Goal: Check status

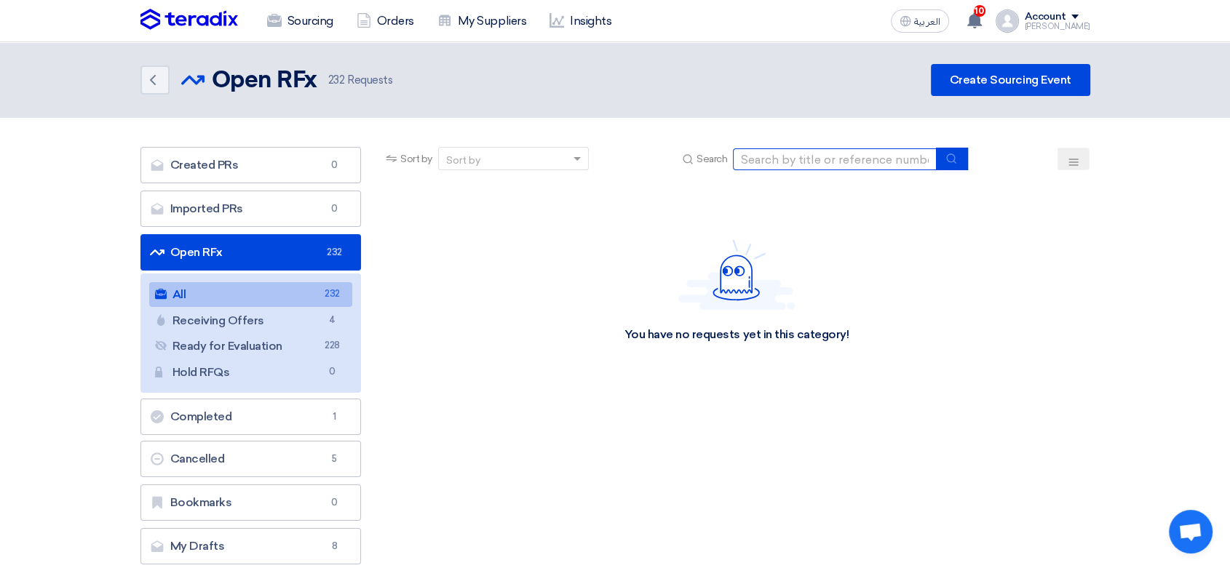
click at [873, 161] on input at bounding box center [835, 159] width 204 height 22
paste input "8100015961"
type input "8100015961"
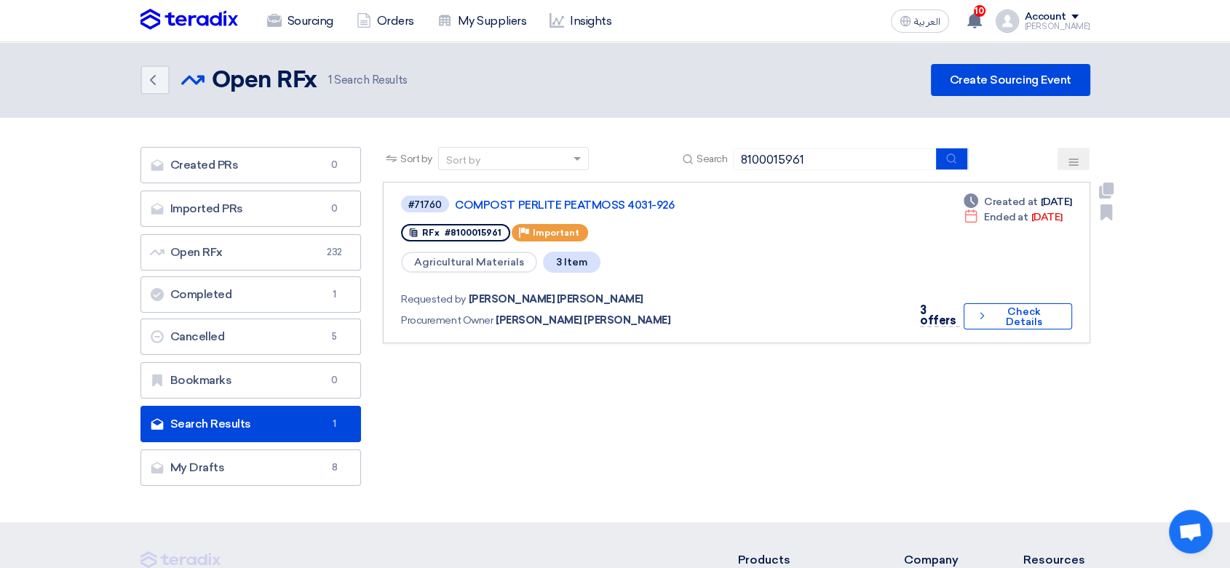
click at [858, 256] on div "#71760 COMPOST PERLITE PEATMOSS 4031-926 RFx #8100015961 Priority Important Agr…" at bounding box center [736, 262] width 670 height 137
click at [993, 303] on button "Check details Check Details" at bounding box center [1017, 316] width 108 height 26
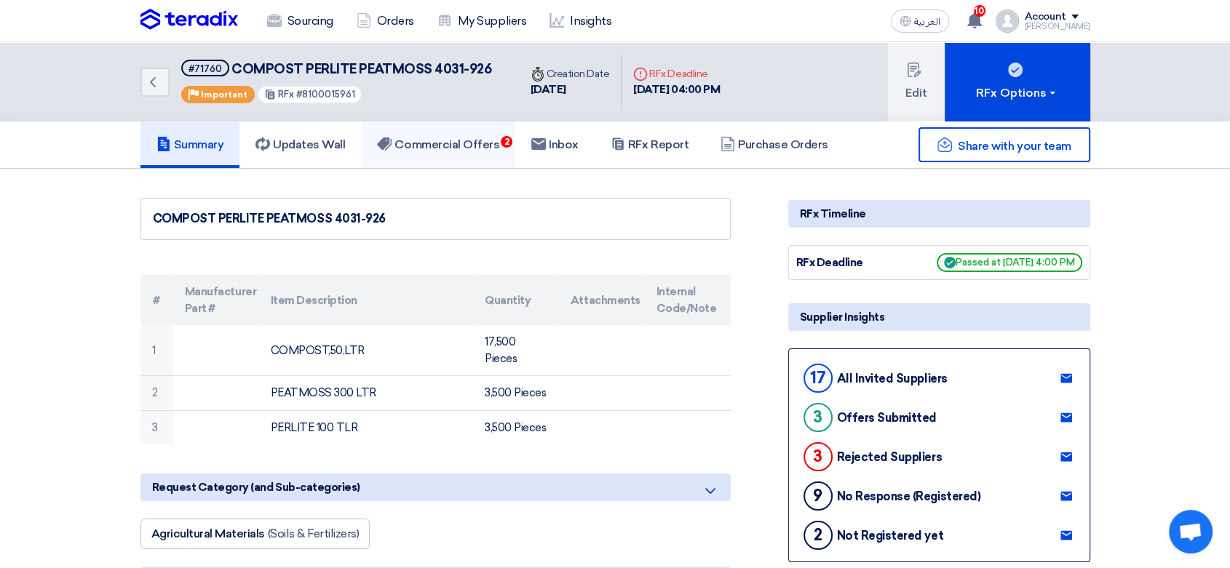
click at [460, 138] on h5 "Commercial Offers 2" at bounding box center [438, 145] width 122 height 15
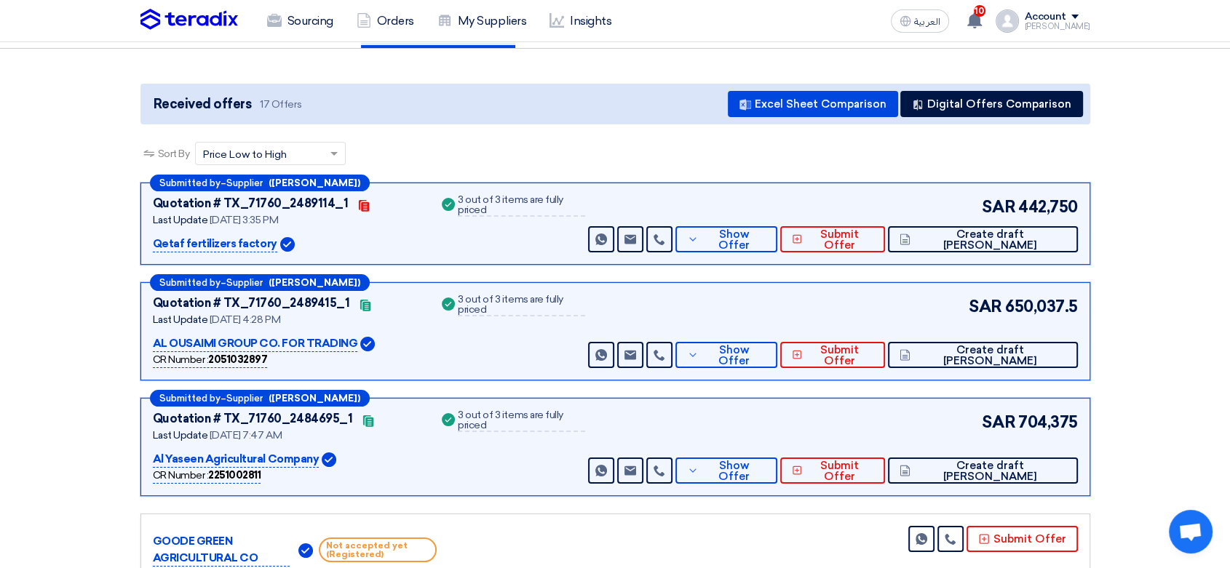
scroll to position [162, 0]
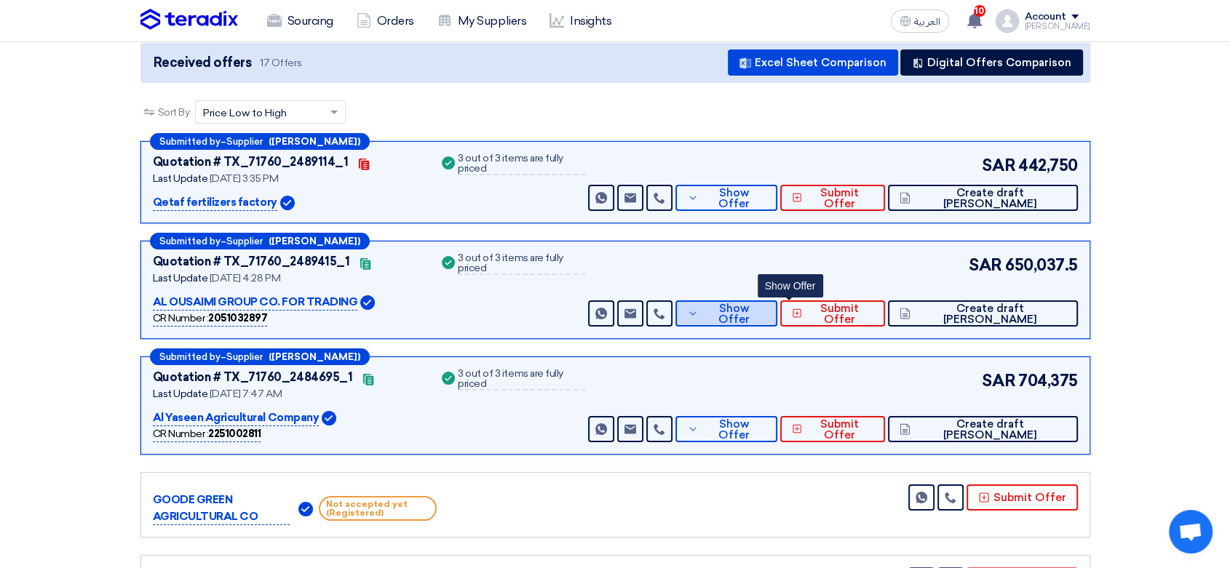
click at [698, 308] on icon at bounding box center [693, 314] width 12 height 12
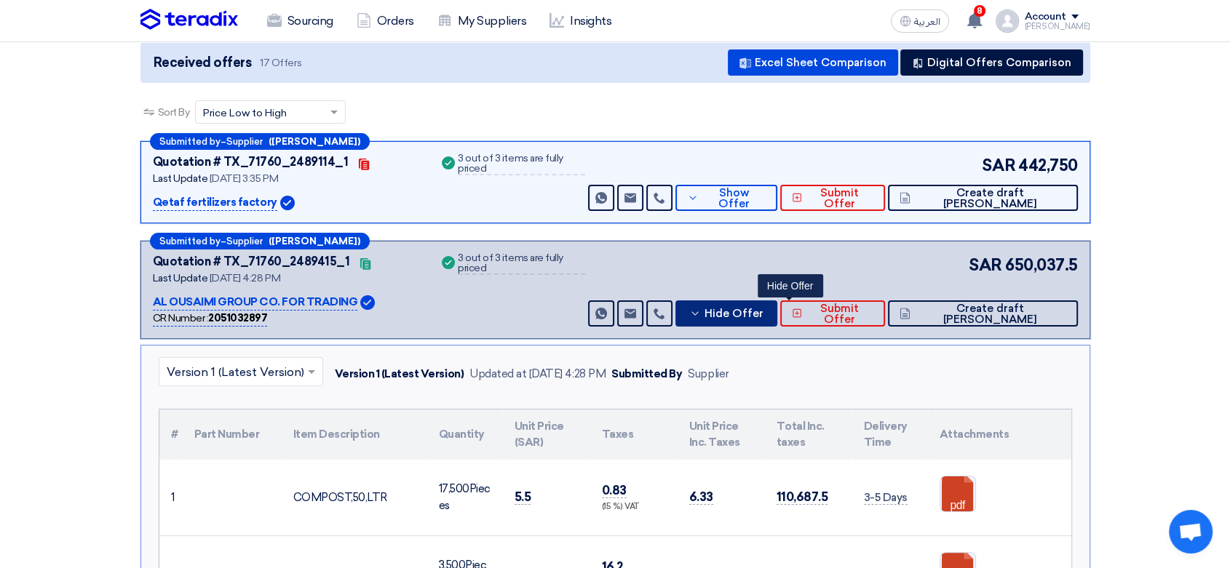
click at [701, 313] on icon at bounding box center [695, 314] width 12 height 12
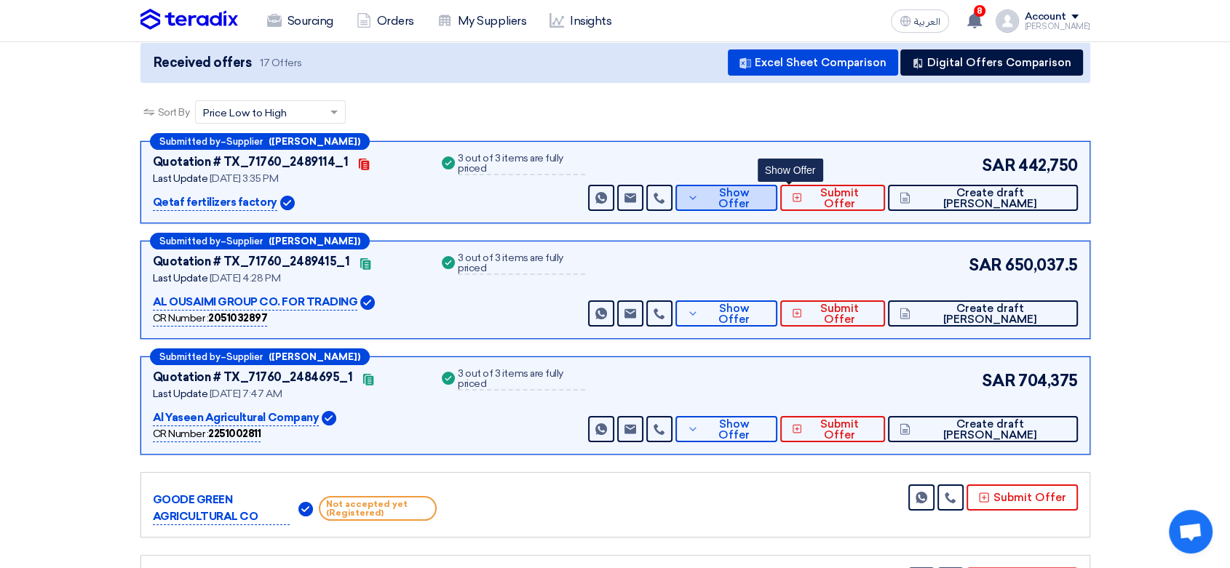
click at [698, 195] on icon at bounding box center [693, 198] width 12 height 12
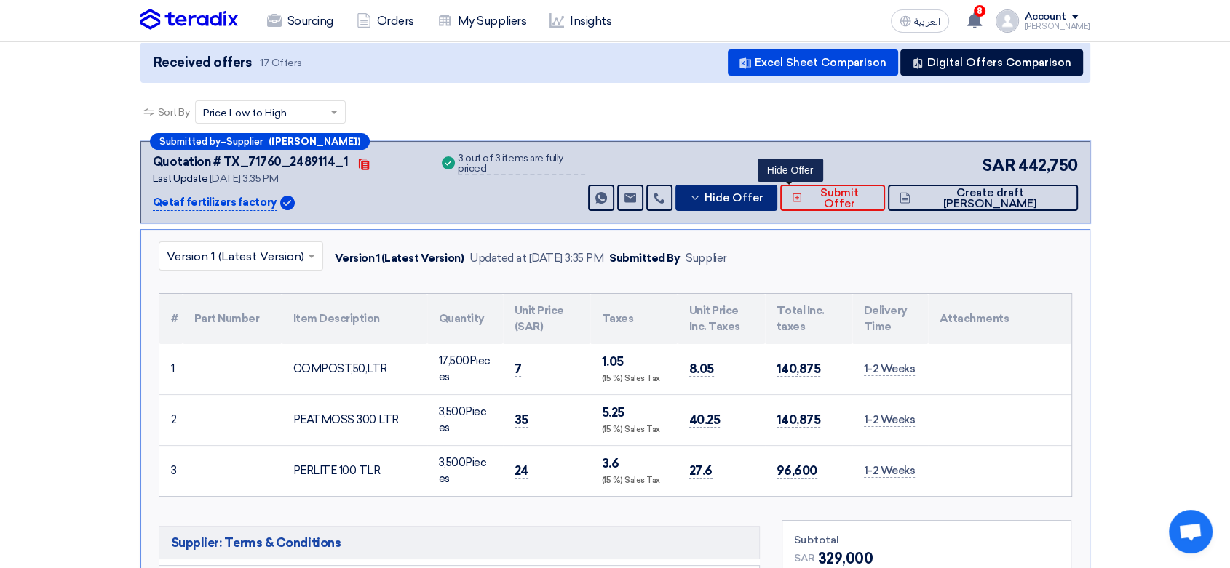
click at [768, 194] on button "Hide Offer" at bounding box center [725, 198] width 101 height 26
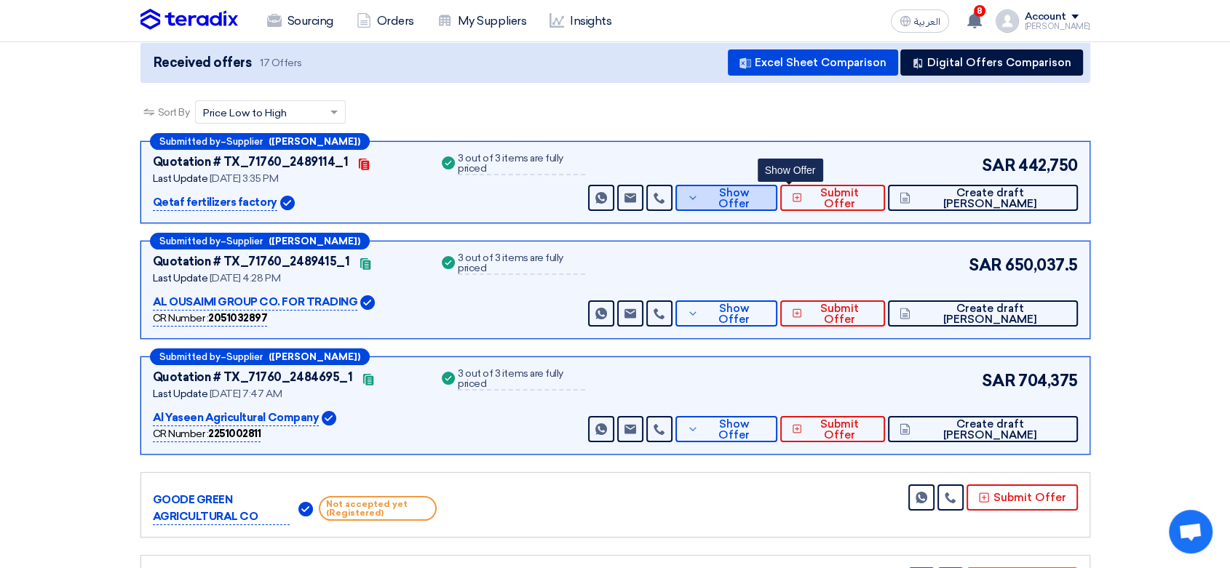
click at [765, 194] on span "Show Offer" at bounding box center [733, 199] width 63 height 22
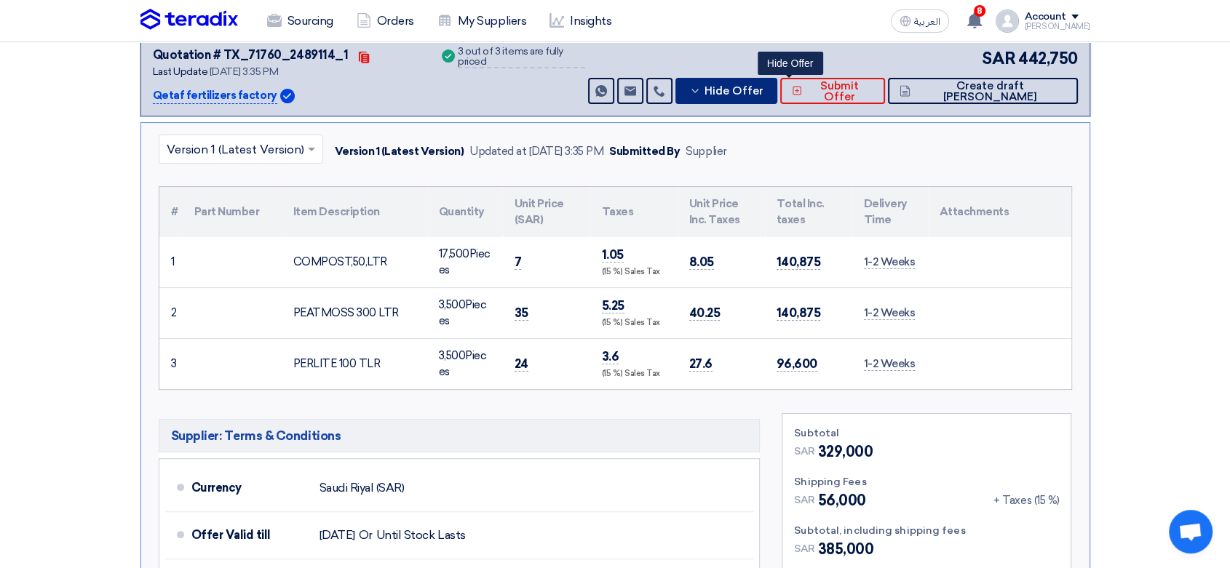
scroll to position [242, 0]
